Goal: Task Accomplishment & Management: Use online tool/utility

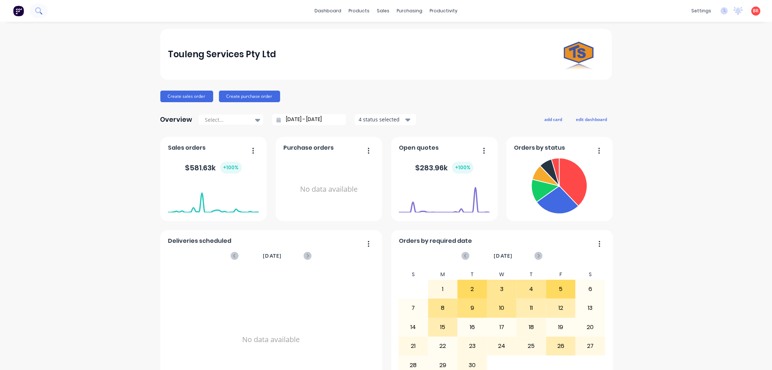
click at [39, 8] on icon at bounding box center [38, 10] width 6 height 6
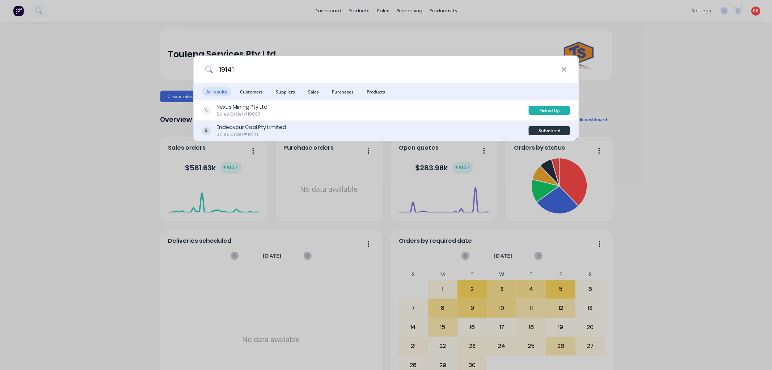
type input "19141"
click at [410, 135] on div "Endeavour Coal Pty Limited Sales Order #19141" at bounding box center [365, 130] width 327 height 14
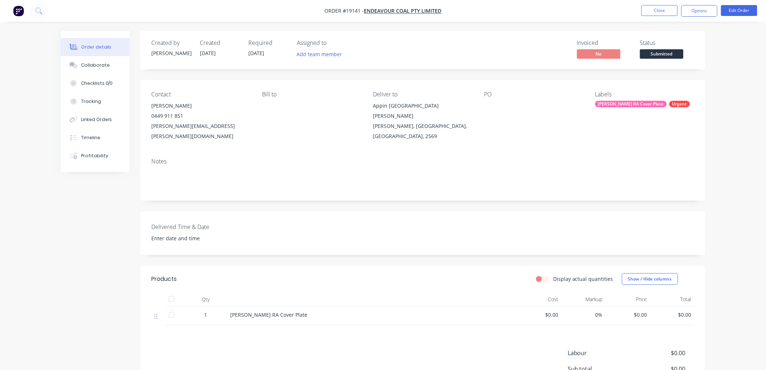
click at [667, 54] on span "Submitted" at bounding box center [661, 53] width 43 height 9
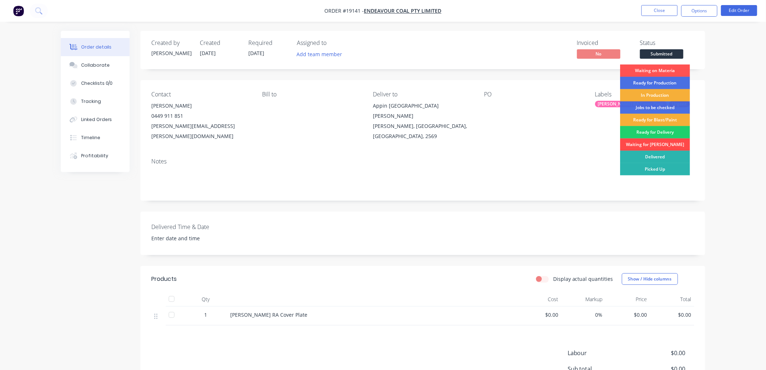
click at [647, 143] on div "Waiting for PO" at bounding box center [655, 144] width 70 height 12
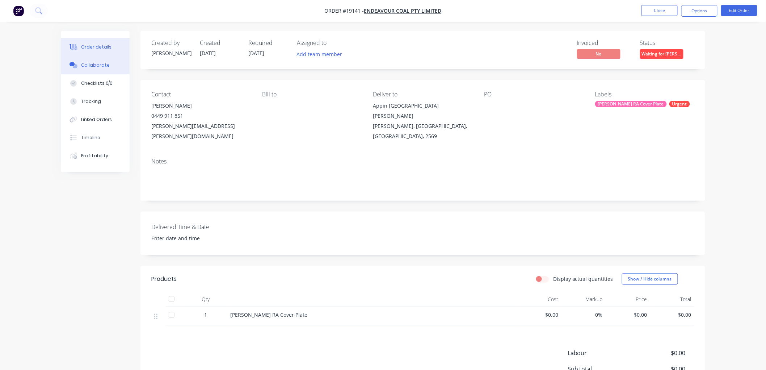
click at [95, 63] on div "Collaborate" at bounding box center [95, 65] width 29 height 7
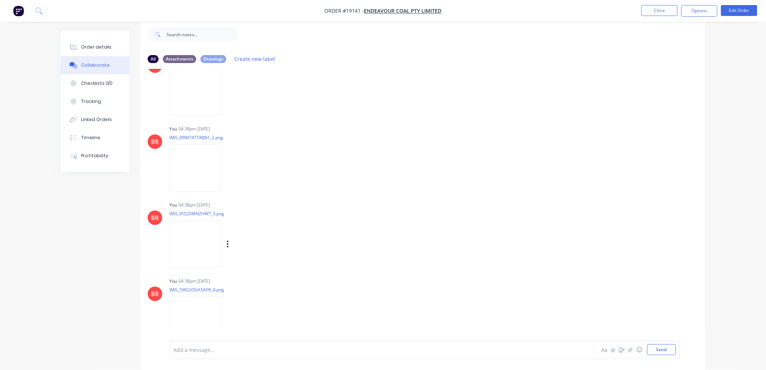
scroll to position [315, 0]
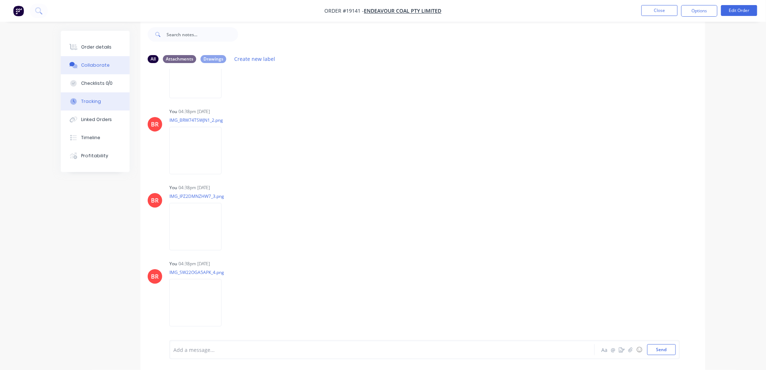
click at [92, 102] on div "Tracking" at bounding box center [91, 101] width 20 height 7
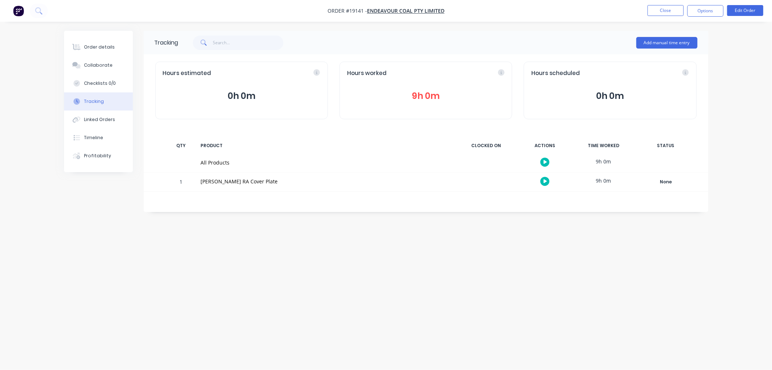
click at [419, 94] on button "9h 0m" at bounding box center [426, 96] width 158 height 14
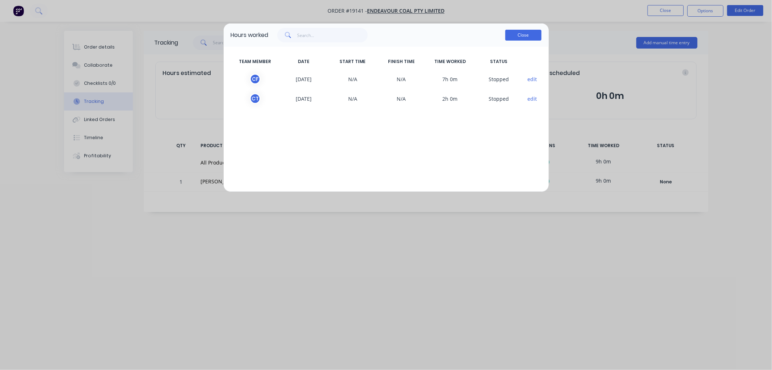
click at [518, 38] on button "Close" at bounding box center [523, 35] width 36 height 11
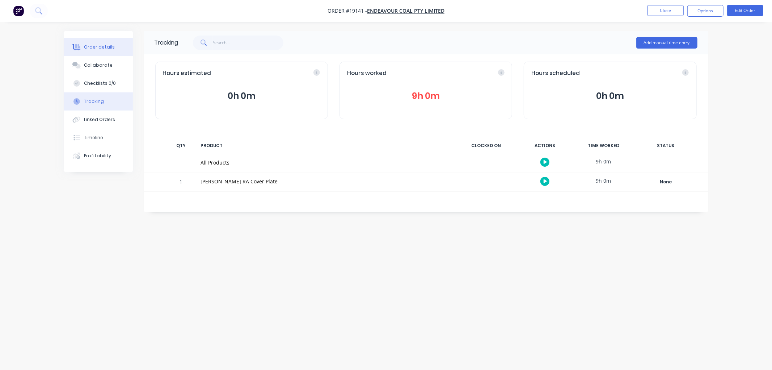
click at [94, 47] on div "Order details" at bounding box center [99, 47] width 31 height 7
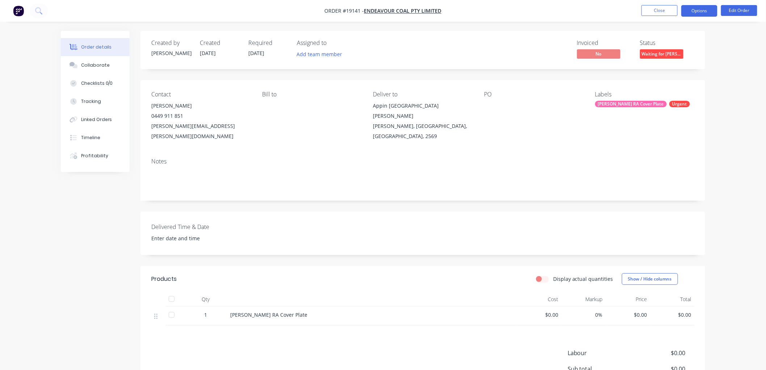
click at [701, 13] on button "Options" at bounding box center [699, 11] width 36 height 12
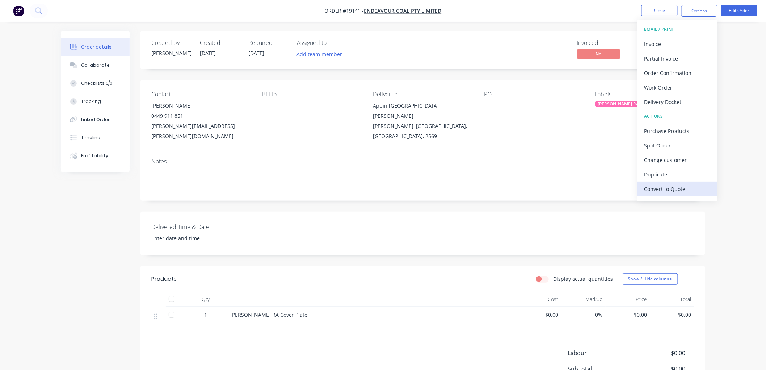
click at [662, 186] on div "Convert to Quote" at bounding box center [678, 189] width 67 height 11
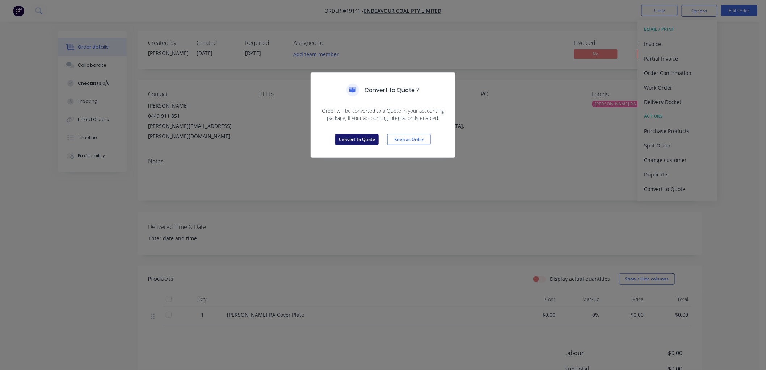
click at [356, 139] on button "Convert to Quote" at bounding box center [356, 139] width 43 height 11
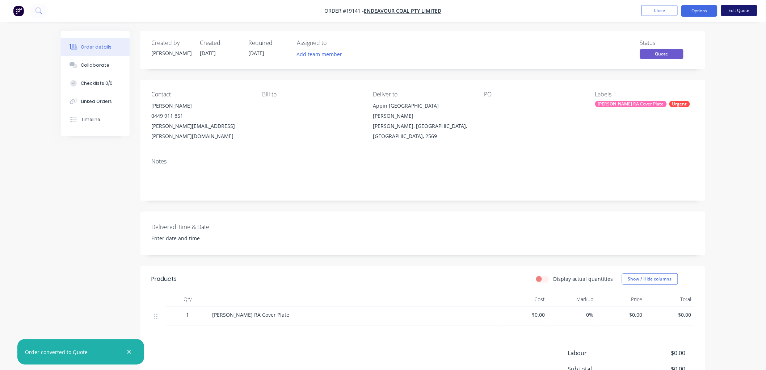
click at [733, 12] on button "Edit Quote" at bounding box center [739, 10] width 36 height 11
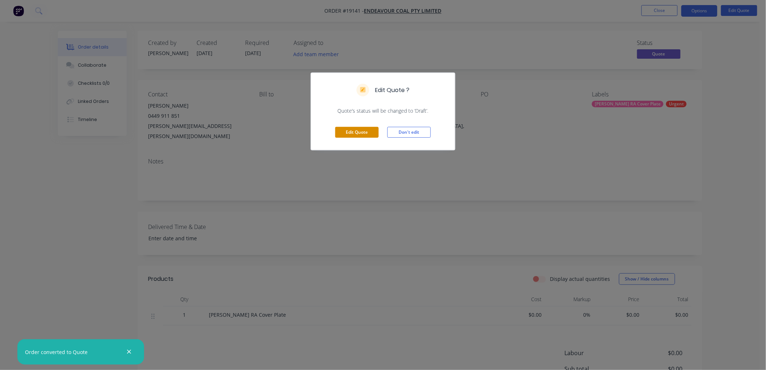
click at [351, 133] on button "Edit Quote" at bounding box center [356, 132] width 43 height 11
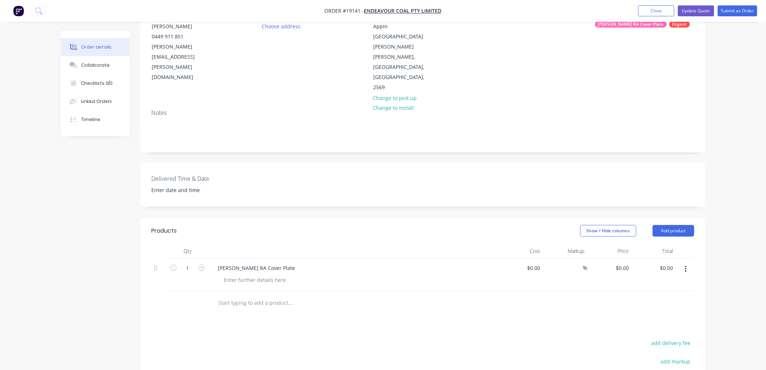
scroll to position [80, 0]
drag, startPoint x: 530, startPoint y: 234, endPoint x: 550, endPoint y: 236, distance: 19.2
click at [531, 258] on div "0 0" at bounding box center [521, 274] width 45 height 33
type input "$2,310.00"
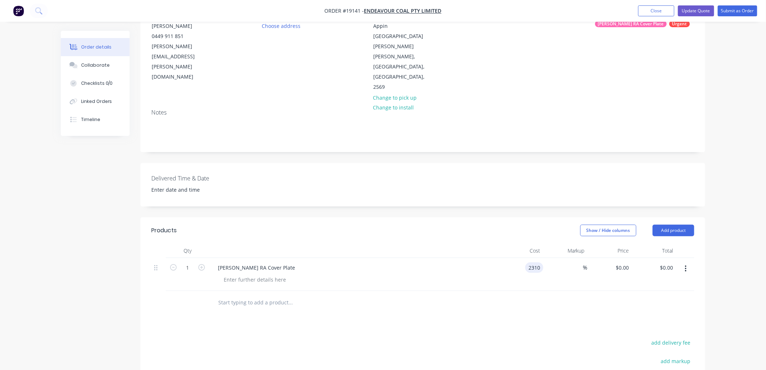
type input "$2,310.00"
click at [738, 180] on div "Order details Collaborate Checklists 0/0 Linked Orders Timeline Order details C…" at bounding box center [383, 209] width 766 height 579
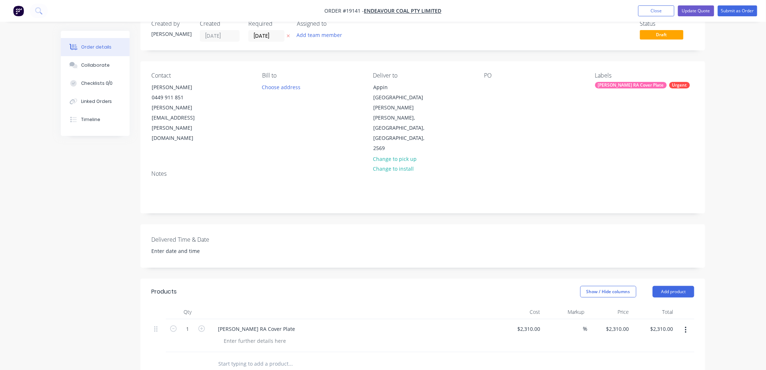
scroll to position [0, 0]
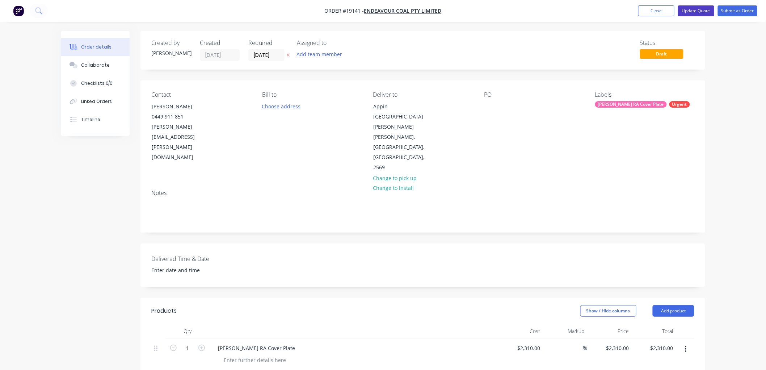
click at [697, 10] on button "Update Quote" at bounding box center [696, 10] width 36 height 11
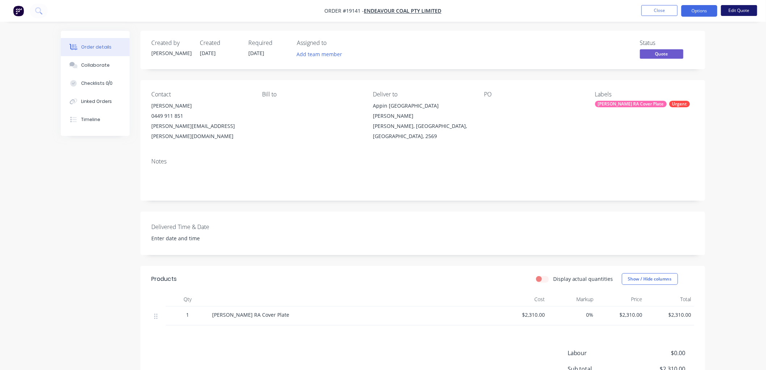
click at [726, 13] on button "Edit Quote" at bounding box center [739, 10] width 36 height 11
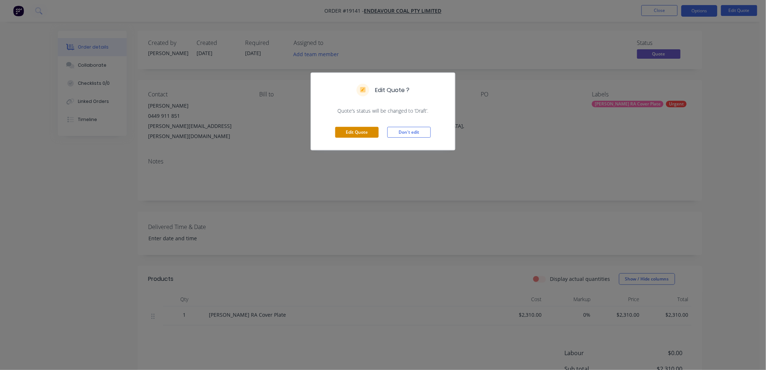
click at [348, 133] on button "Edit Quote" at bounding box center [356, 132] width 43 height 11
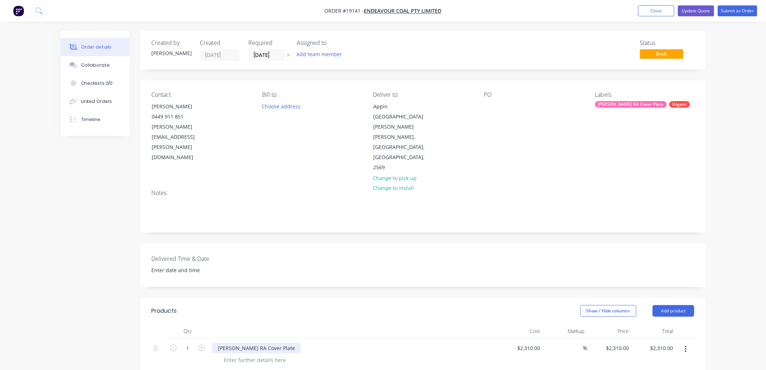
click at [219, 343] on div "Shearer TG RA Cover Plate" at bounding box center [256, 348] width 89 height 11
click at [266, 354] on div at bounding box center [255, 359] width 74 height 11
drag, startPoint x: 266, startPoint y: 329, endPoint x: 279, endPoint y: 316, distance: 17.7
click at [276, 338] on div "Fabricate Shearer TG RA Cover Plate" at bounding box center [354, 354] width 290 height 33
click at [728, 206] on div "Order details Collaborate Checklists 0/0 Linked Orders Timeline Order details C…" at bounding box center [383, 289] width 766 height 579
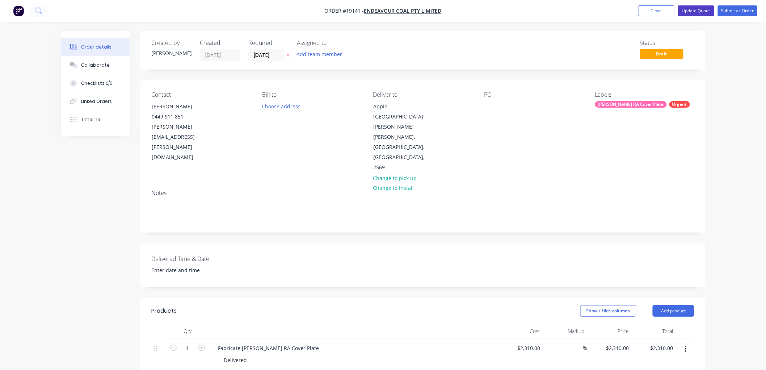
click at [700, 12] on button "Update Quote" at bounding box center [696, 10] width 36 height 11
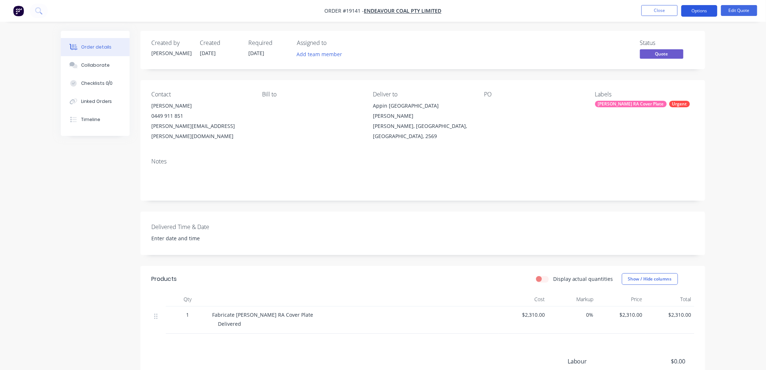
click at [692, 10] on button "Options" at bounding box center [699, 11] width 36 height 12
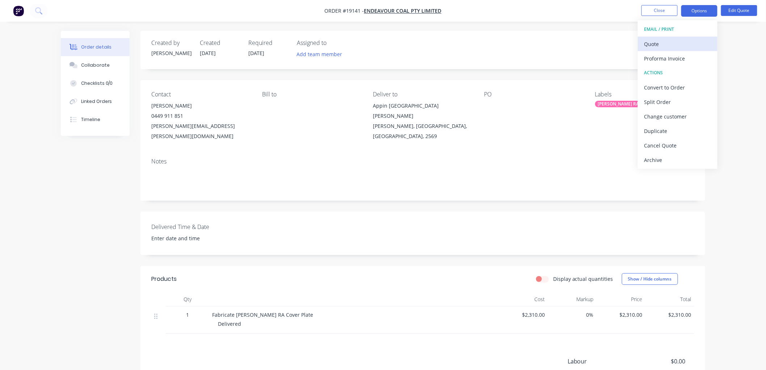
click at [655, 46] on div "Quote" at bounding box center [678, 44] width 67 height 11
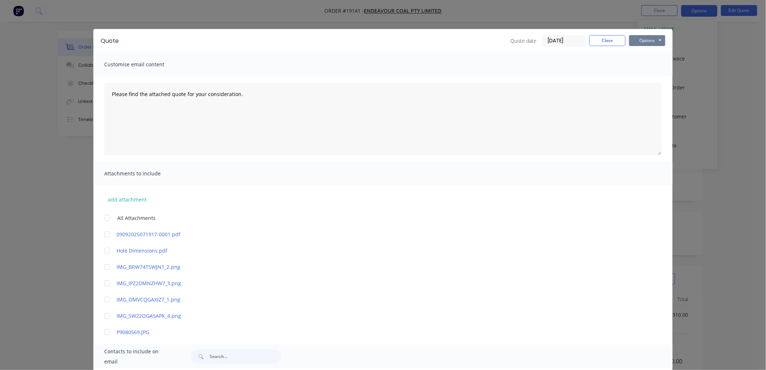
click at [646, 42] on button "Options" at bounding box center [647, 40] width 36 height 11
click at [645, 61] on button "Print" at bounding box center [652, 65] width 46 height 12
click at [609, 44] on button "Close" at bounding box center [607, 40] width 36 height 11
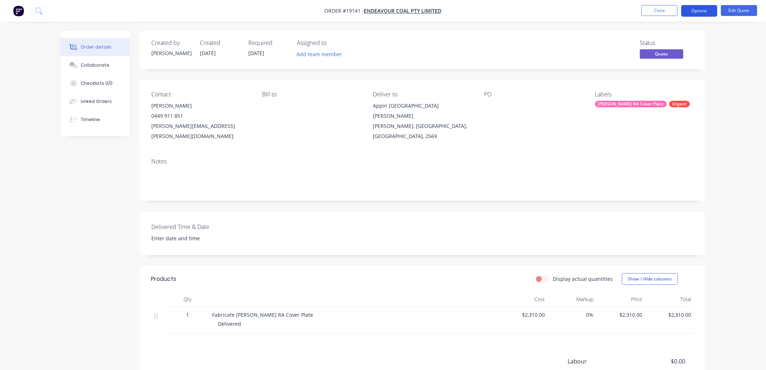
click at [693, 16] on button "Options" at bounding box center [699, 11] width 36 height 12
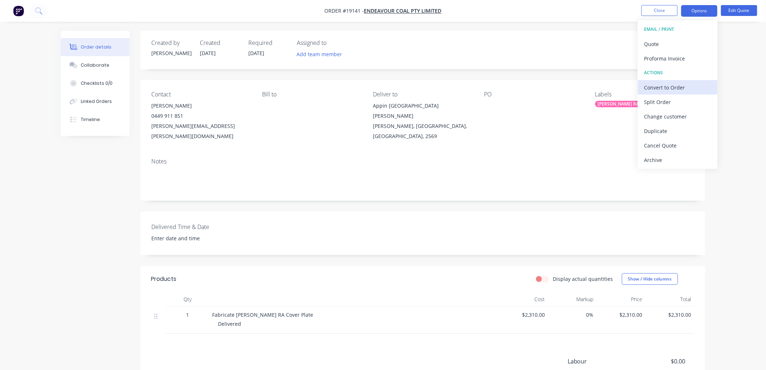
click at [660, 86] on div "Convert to Order" at bounding box center [678, 87] width 67 height 11
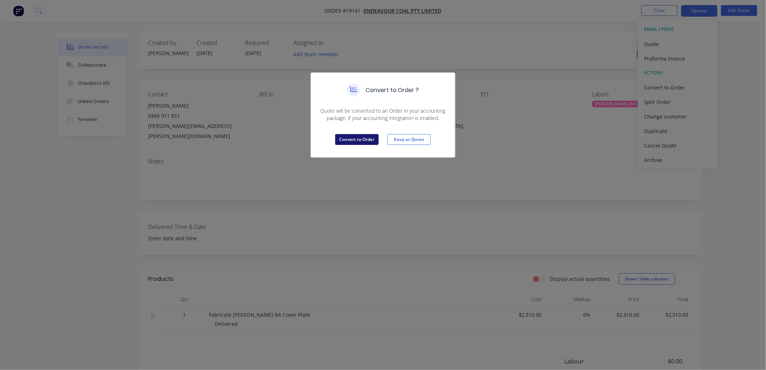
click at [368, 138] on button "Convert to Order" at bounding box center [356, 139] width 43 height 11
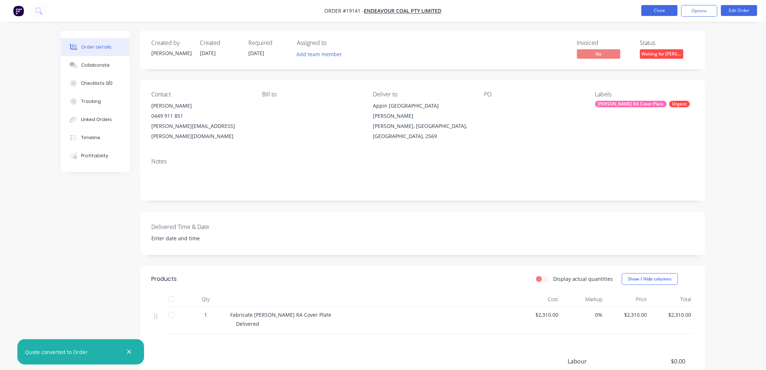
click at [650, 8] on button "Close" at bounding box center [660, 10] width 36 height 11
